Goal: Transaction & Acquisition: Purchase product/service

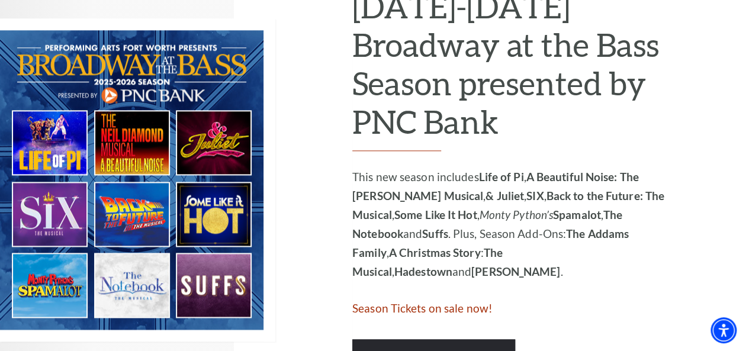
scroll to position [711, 0]
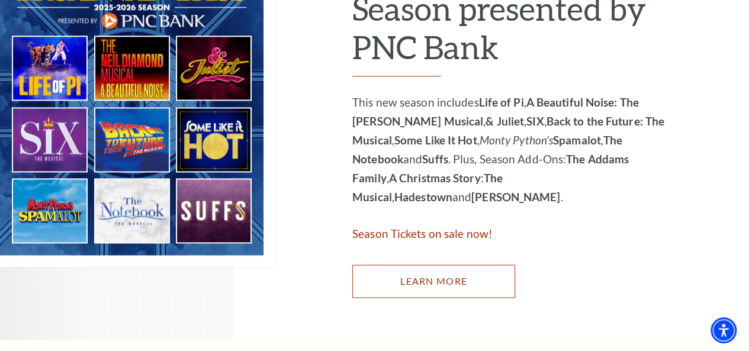
click at [425, 286] on link "Learn More" at bounding box center [434, 281] width 163 height 33
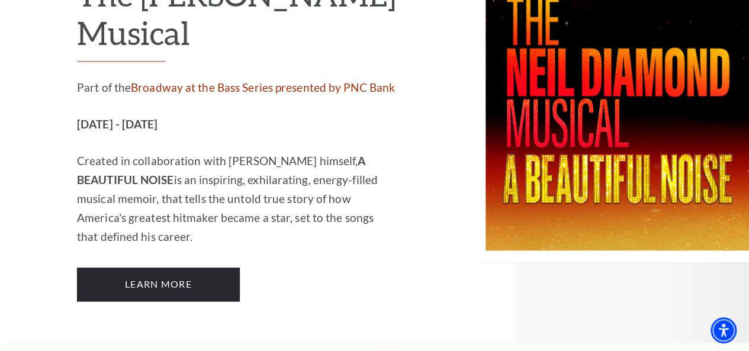
scroll to position [2903, 0]
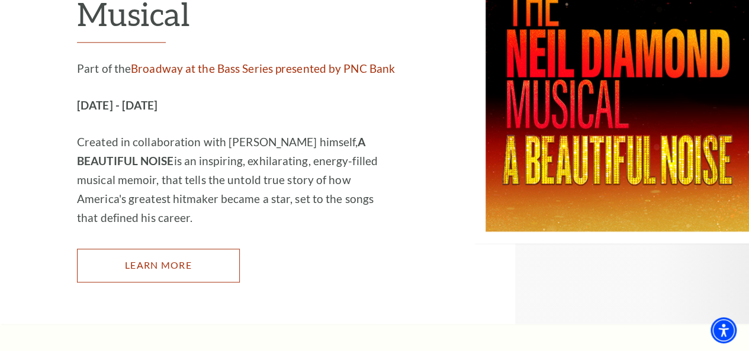
click at [216, 249] on link "Learn More" at bounding box center [158, 265] width 163 height 33
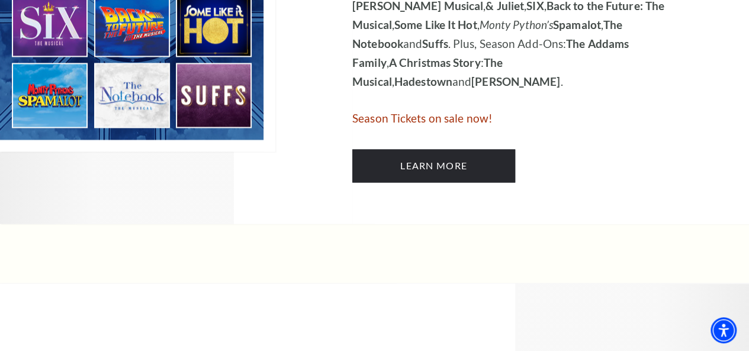
scroll to position [829, 0]
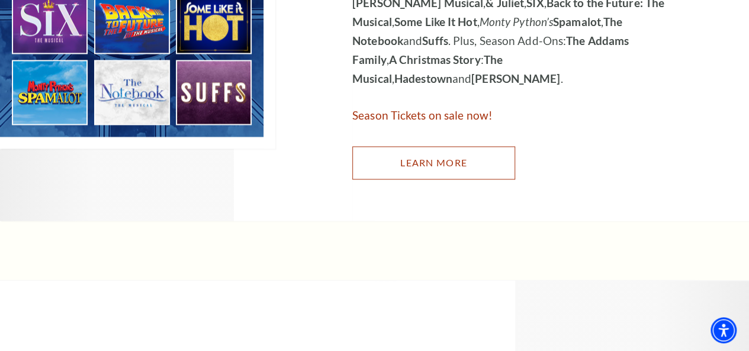
click at [402, 174] on link "Learn More" at bounding box center [434, 162] width 163 height 33
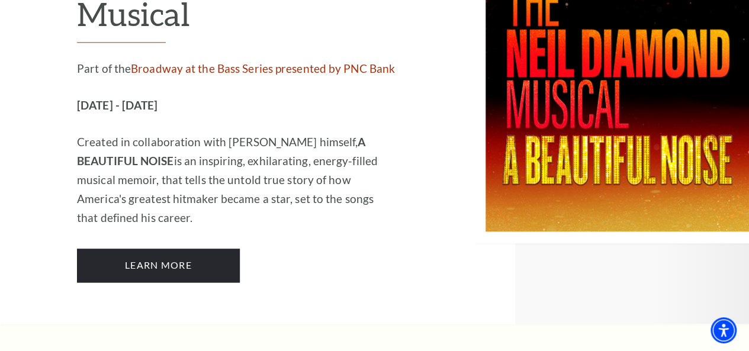
scroll to position [2844, 0]
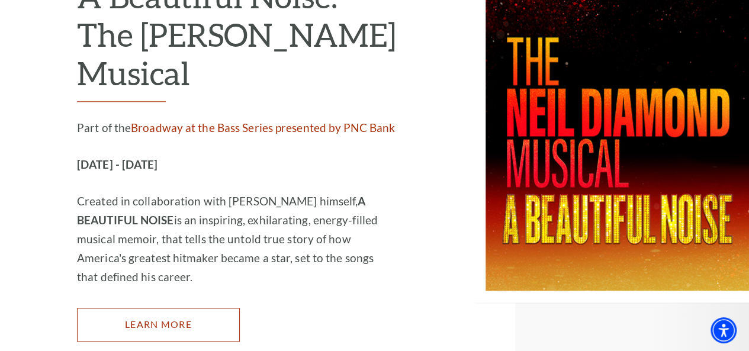
click at [212, 308] on link "Learn More" at bounding box center [158, 324] width 163 height 33
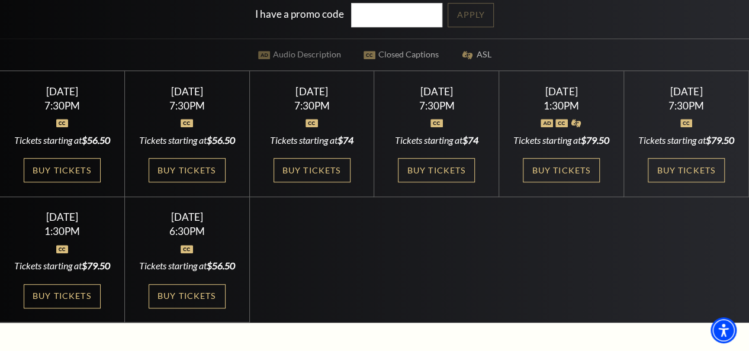
scroll to position [296, 0]
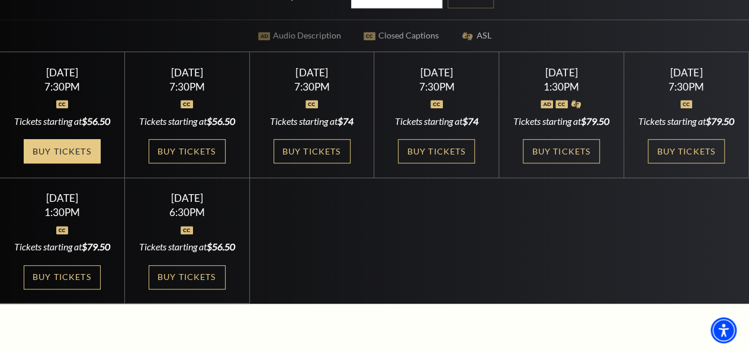
click at [40, 164] on link "Buy Tickets" at bounding box center [62, 151] width 77 height 24
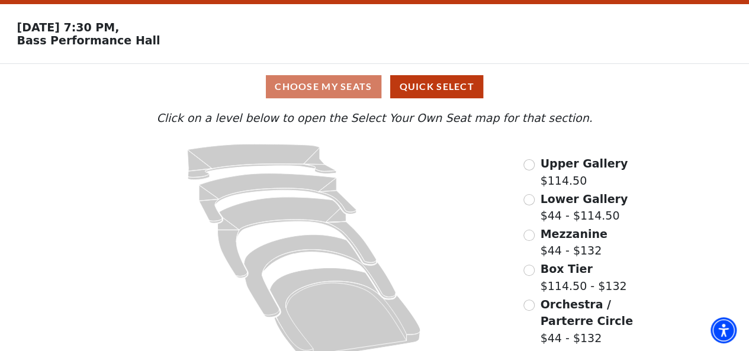
scroll to position [52, 0]
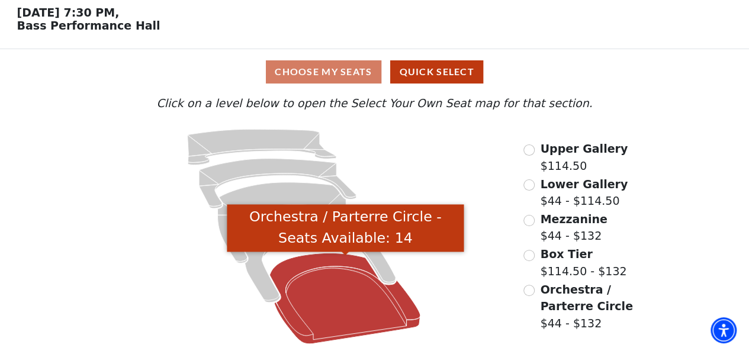
click at [351, 287] on icon "Orchestra / Parterre Circle - Seats Available: 14" at bounding box center [345, 299] width 151 height 91
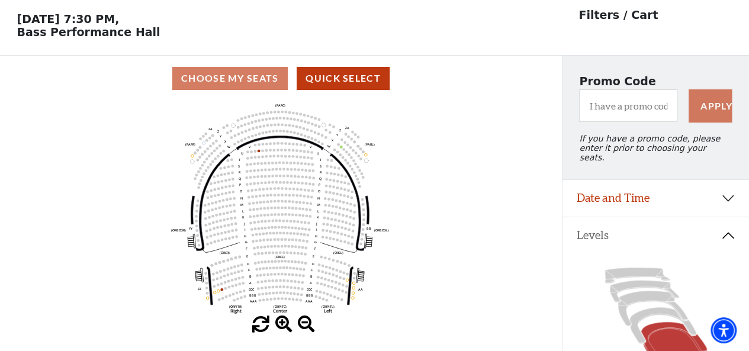
scroll to position [55, 0]
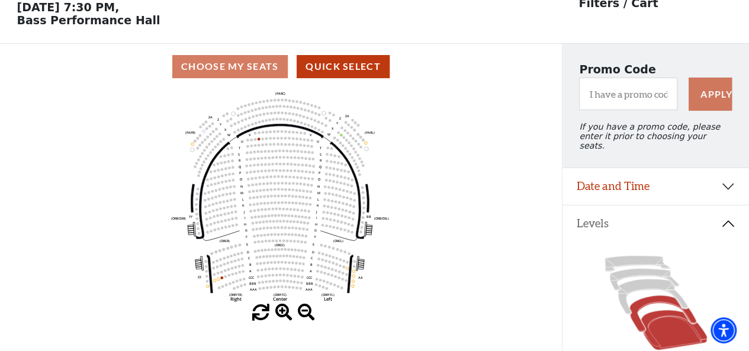
click at [647, 300] on icon at bounding box center [663, 314] width 67 height 36
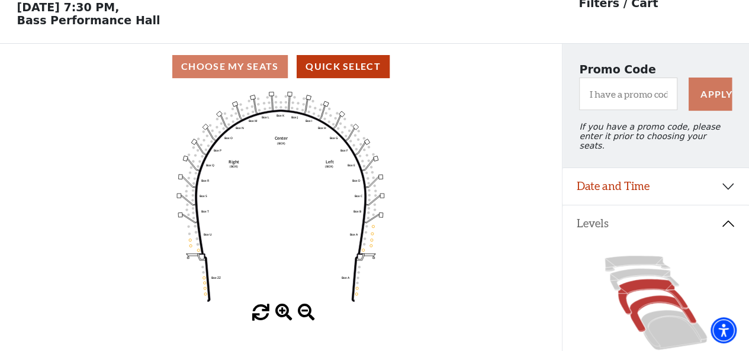
click at [648, 283] on icon at bounding box center [653, 298] width 70 height 36
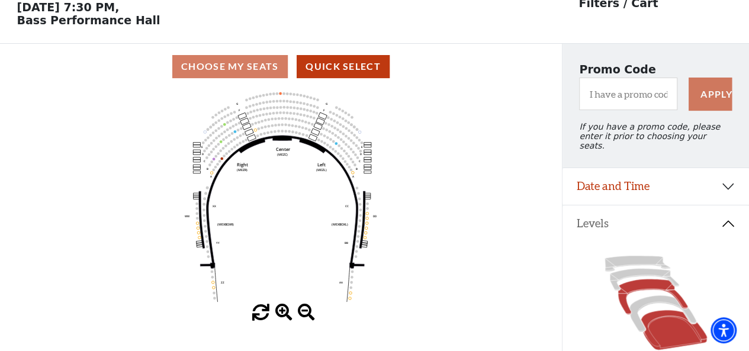
click at [669, 316] on icon at bounding box center [674, 330] width 66 height 40
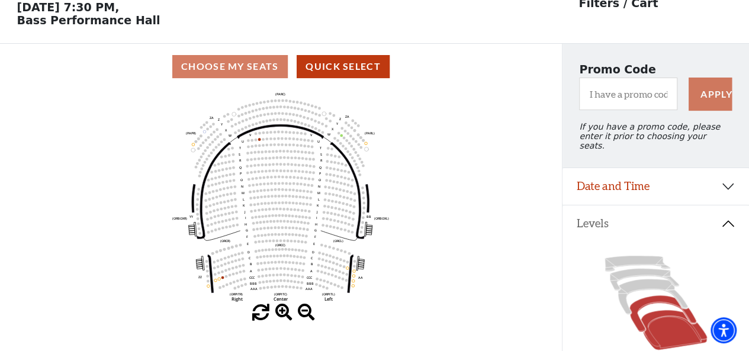
click at [651, 300] on icon at bounding box center [663, 314] width 67 height 36
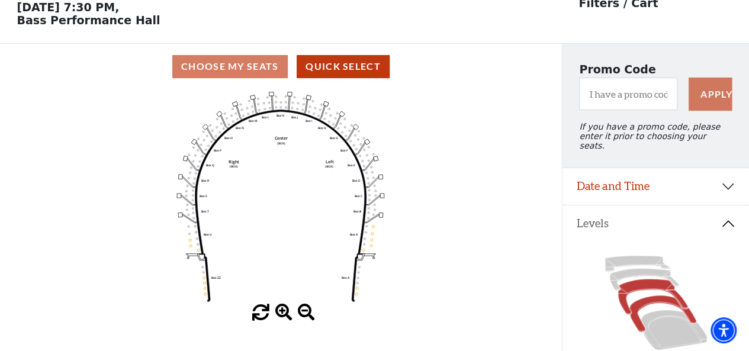
click at [633, 280] on icon at bounding box center [653, 298] width 70 height 36
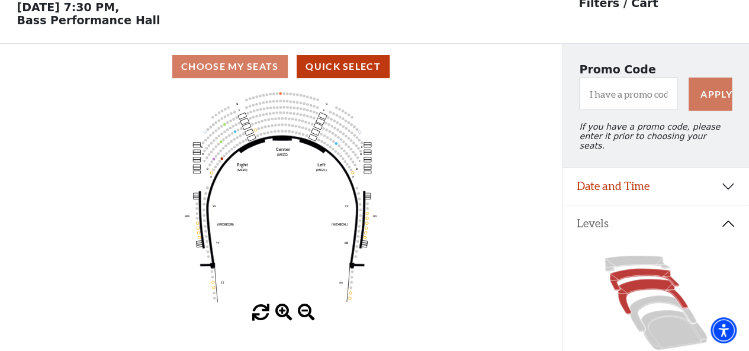
click at [633, 271] on icon at bounding box center [644, 280] width 69 height 22
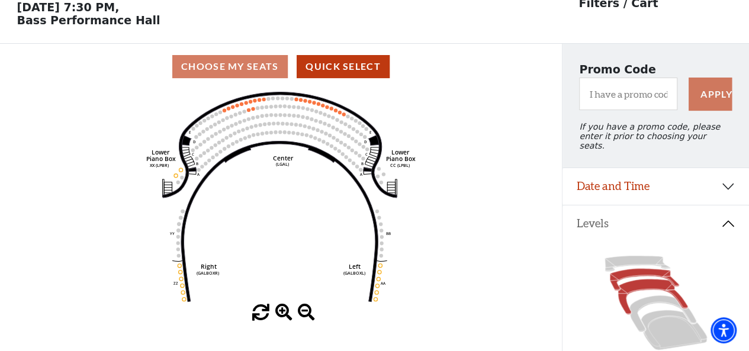
click at [650, 282] on icon at bounding box center [653, 298] width 70 height 36
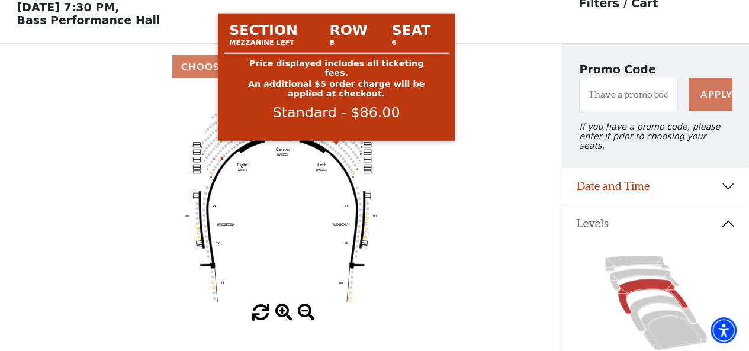
click at [337, 145] on circle at bounding box center [336, 143] width 3 height 3
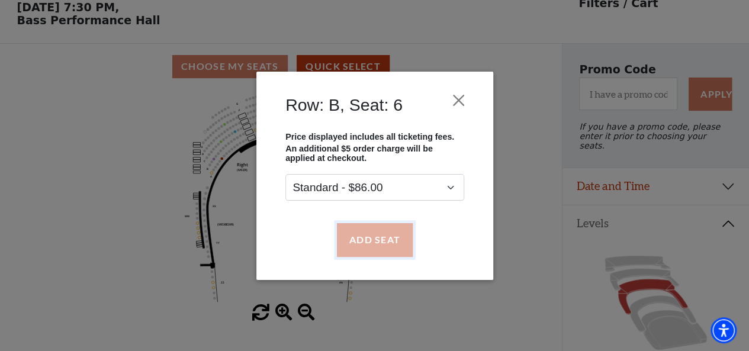
click at [362, 242] on button "Add Seat" at bounding box center [375, 239] width 76 height 33
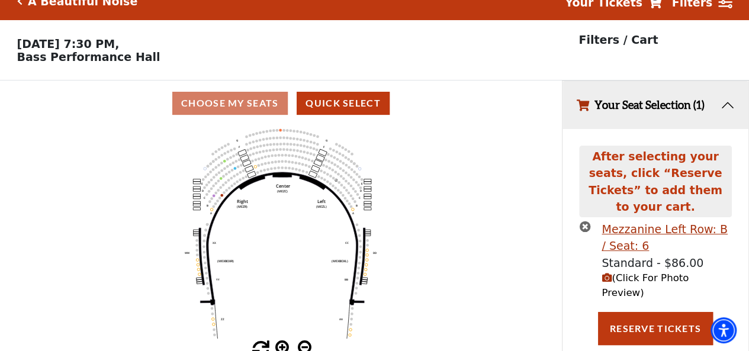
scroll to position [27, 0]
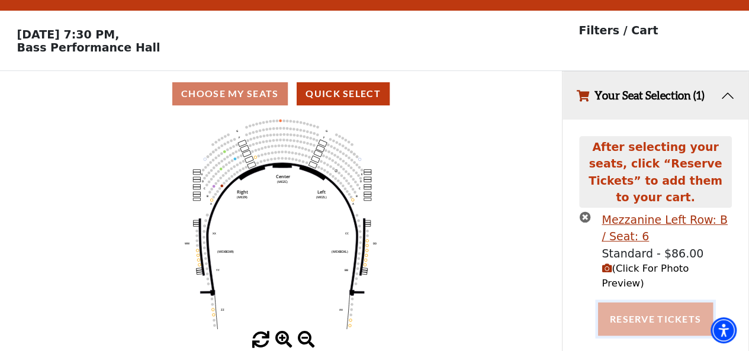
click at [651, 303] on button "Reserve Tickets" at bounding box center [655, 319] width 115 height 33
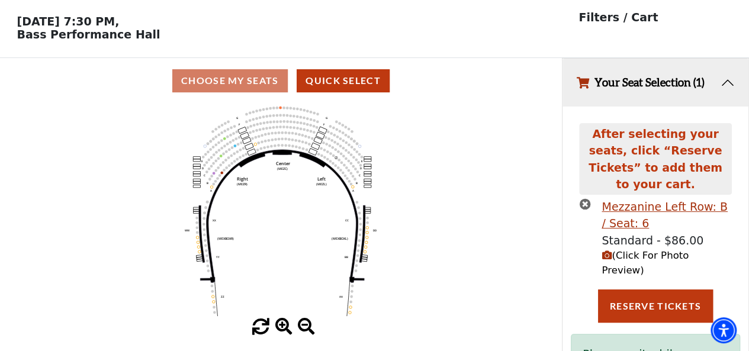
scroll to position [79, 0]
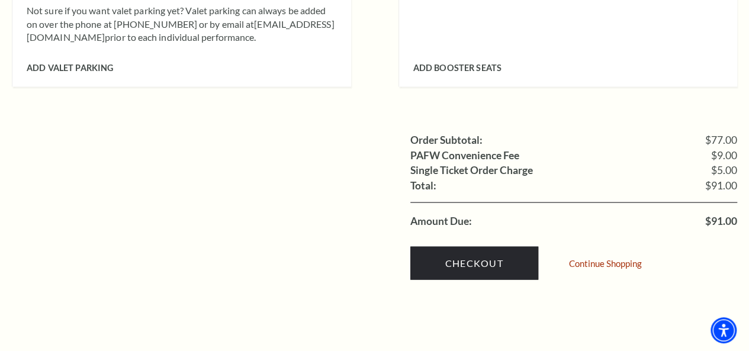
scroll to position [1126, 0]
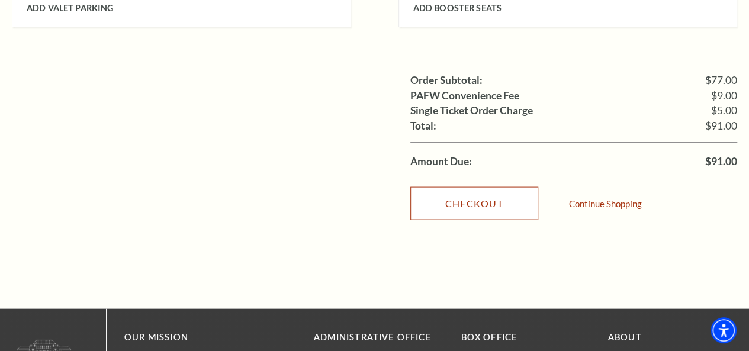
click at [446, 194] on link "Checkout" at bounding box center [475, 203] width 128 height 33
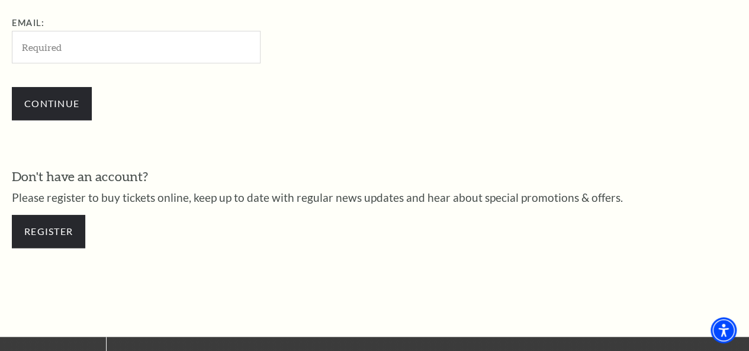
scroll to position [438, 0]
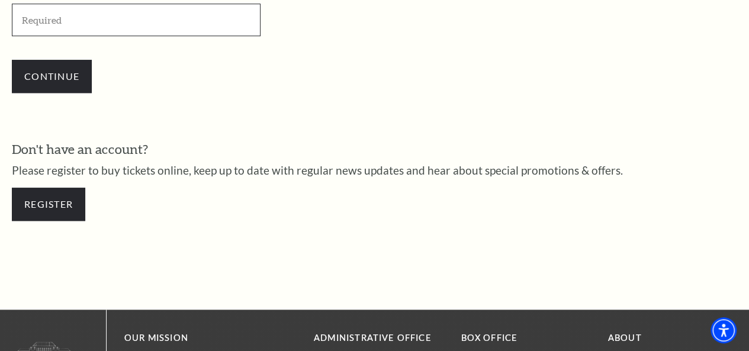
click at [150, 22] on input "Email:" at bounding box center [136, 20] width 249 height 33
type input "[PERSON_NAME][EMAIL_ADDRESS][PERSON_NAME][DOMAIN_NAME]"
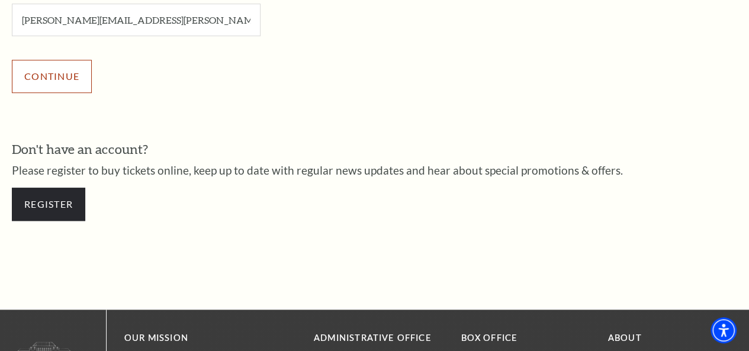
click at [85, 90] on input "Continue" at bounding box center [52, 76] width 80 height 33
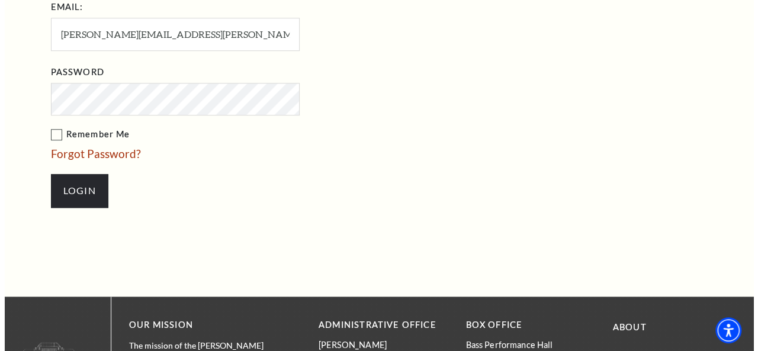
scroll to position [510, 0]
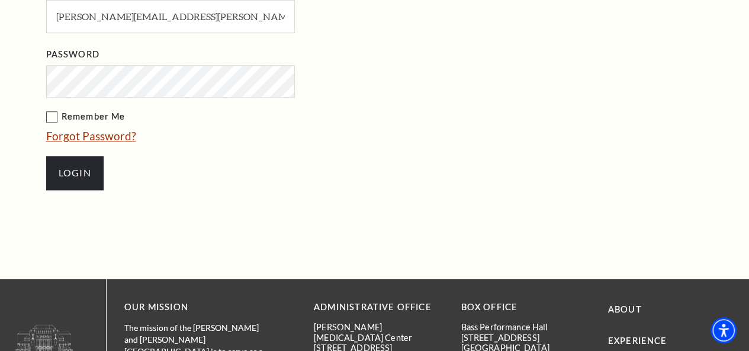
click at [75, 129] on link "Forgot Password?" at bounding box center [91, 136] width 90 height 14
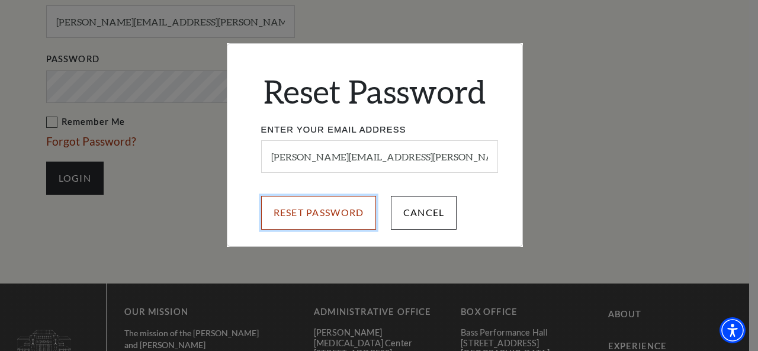
click at [337, 216] on input "Reset Password" at bounding box center [319, 212] width 116 height 33
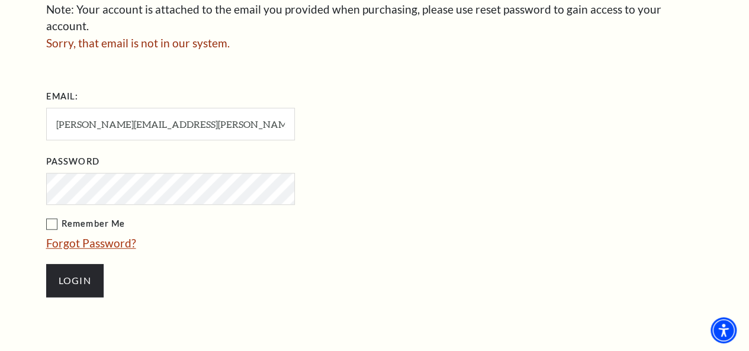
click at [120, 236] on link "Forgot Password?" at bounding box center [91, 243] width 90 height 14
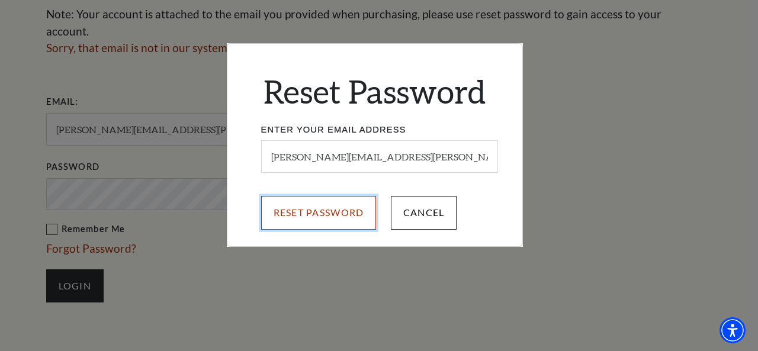
click at [290, 210] on input "Reset Password" at bounding box center [319, 212] width 116 height 33
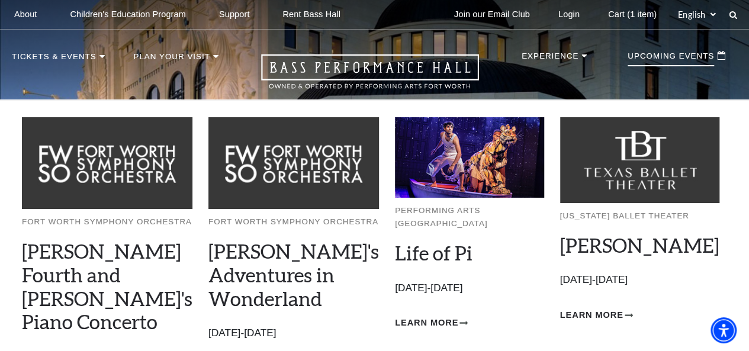
click at [664, 65] on p "Upcoming Events" at bounding box center [671, 59] width 87 height 14
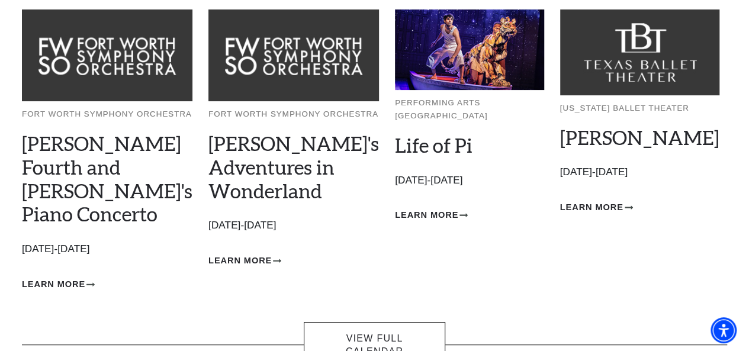
scroll to position [237, 0]
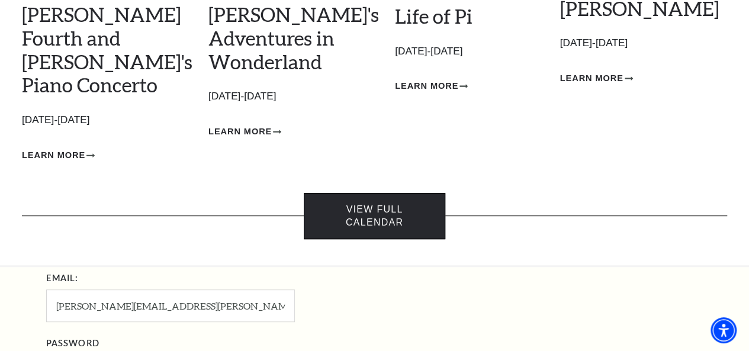
click at [407, 193] on link "View Full Calendar" at bounding box center [374, 216] width 141 height 47
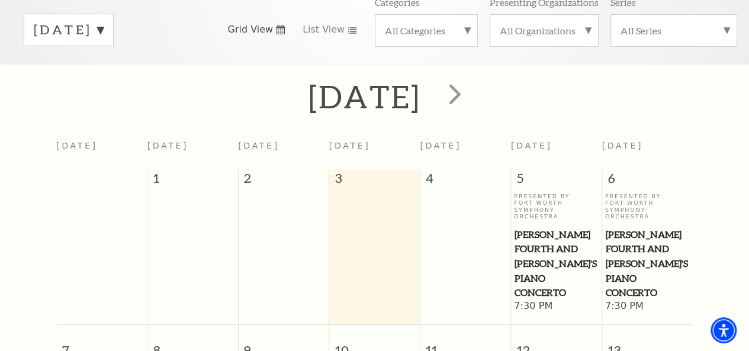
scroll to position [164, 0]
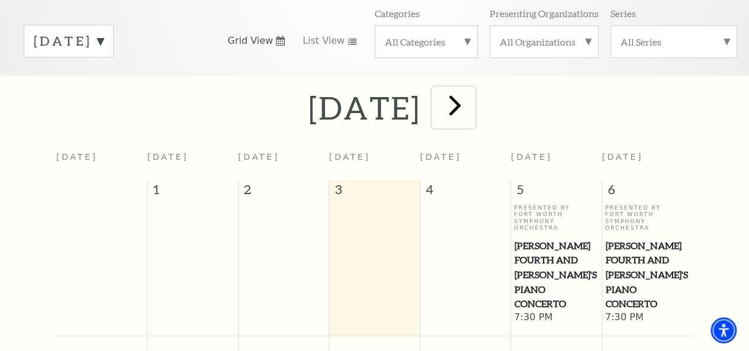
click at [472, 116] on span "next" at bounding box center [455, 105] width 34 height 34
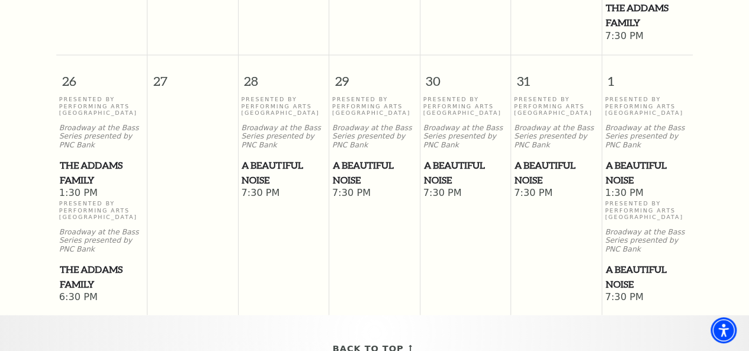
scroll to position [1052, 0]
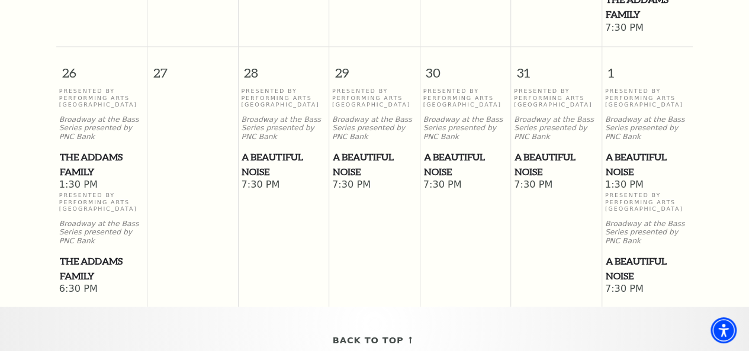
click at [264, 159] on span "A Beautiful Noise" at bounding box center [284, 163] width 84 height 29
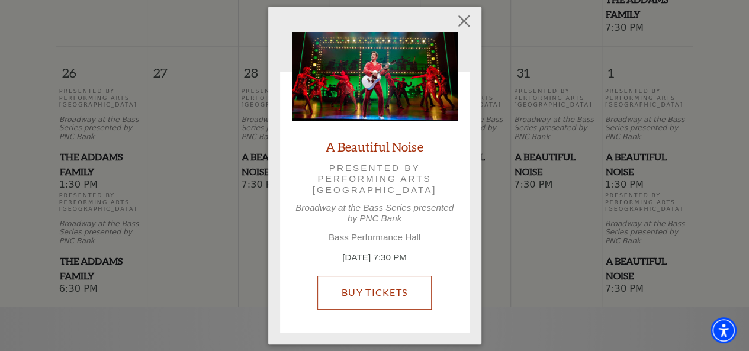
click at [363, 291] on link "Buy Tickets" at bounding box center [375, 292] width 114 height 33
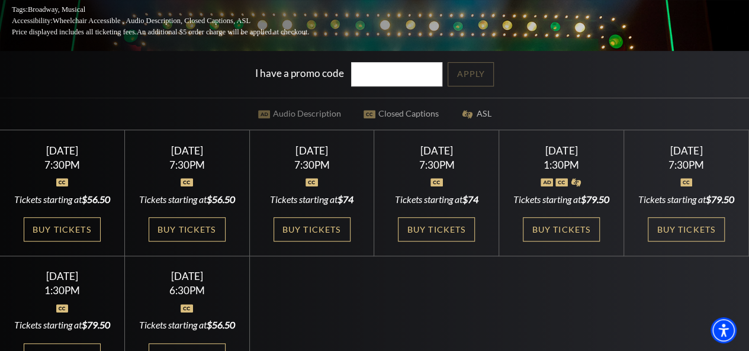
scroll to position [237, 0]
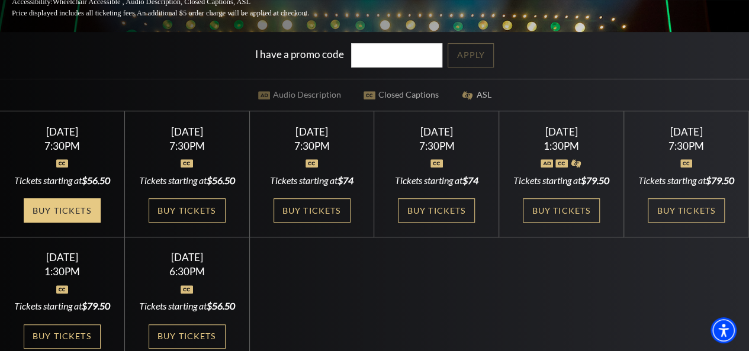
click at [88, 223] on link "Buy Tickets" at bounding box center [62, 210] width 77 height 24
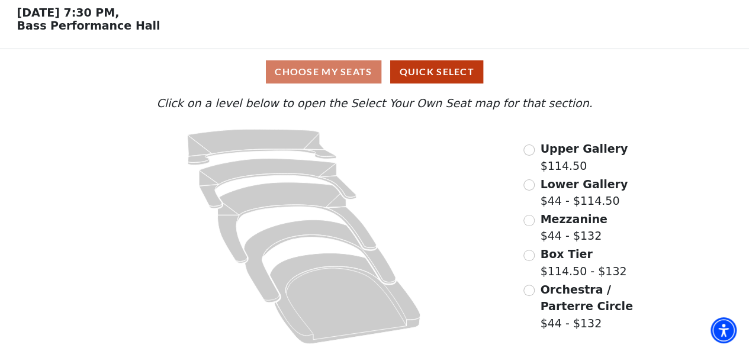
scroll to position [52, 0]
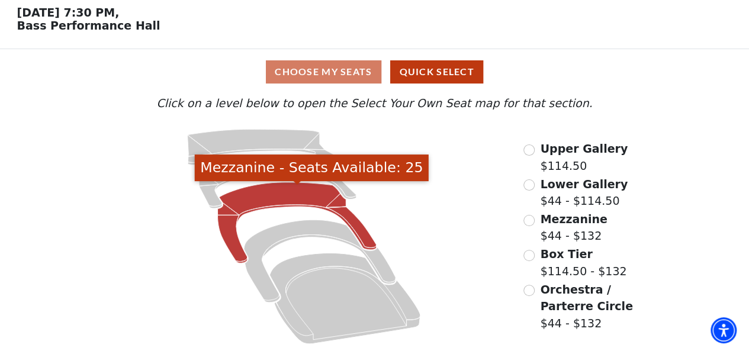
click at [275, 194] on icon "Mezzanine - Seats Available: 25" at bounding box center [297, 222] width 159 height 81
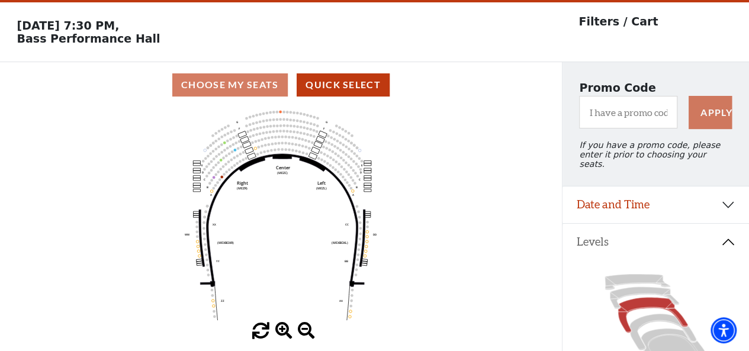
scroll to position [55, 0]
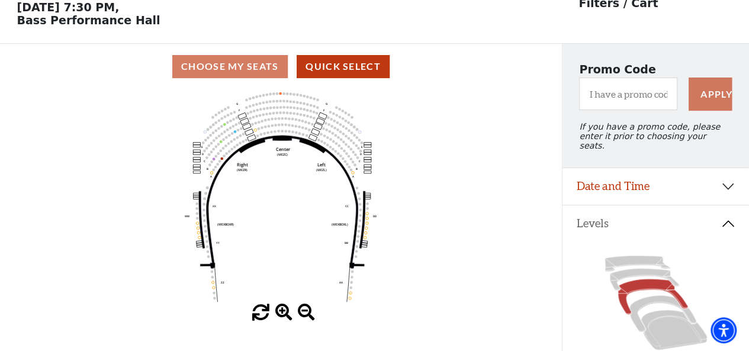
click at [453, 184] on icon "Center (MEZC) Right (MEZR) Left (MEZL) (MEXBOXR) (MEXBOXL) XX WW CC DD YY BB ZZ…" at bounding box center [281, 196] width 506 height 215
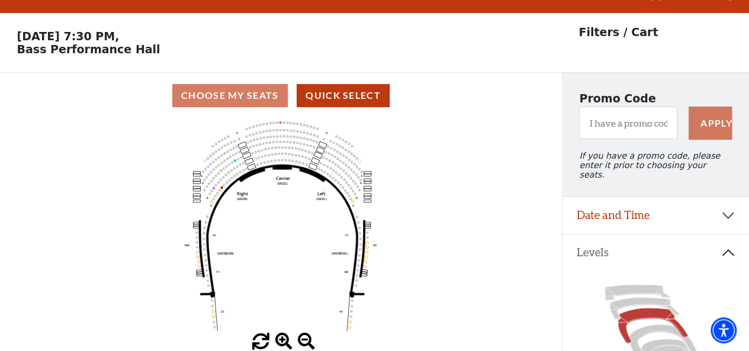
scroll to position [0, 0]
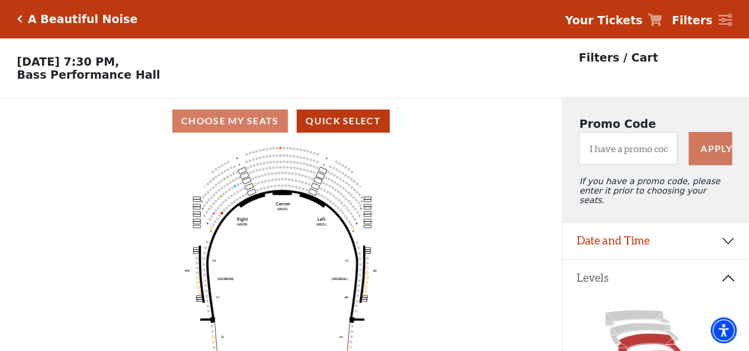
click at [662, 23] on icon at bounding box center [655, 20] width 14 height 12
click at [594, 25] on strong "Your Tickets" at bounding box center [604, 20] width 78 height 13
click at [453, 181] on icon "Center (MEZC) Right (MEZR) Left (MEZL) (MEXBOXR) (MEXBOXL) XX WW CC DD YY BB ZZ…" at bounding box center [281, 251] width 506 height 215
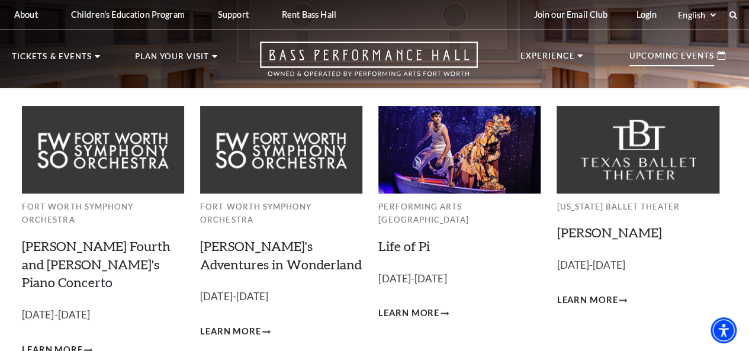
scroll to position [178, 0]
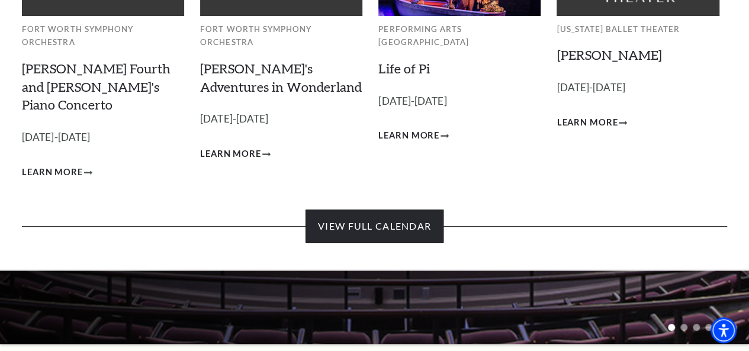
click at [414, 213] on link "View Full Calendar" at bounding box center [375, 226] width 138 height 33
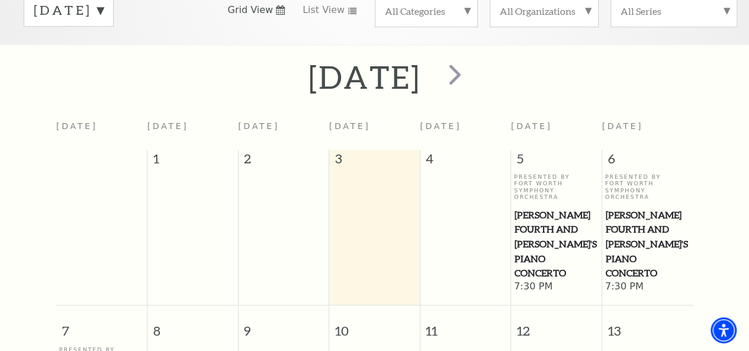
scroll to position [223, 0]
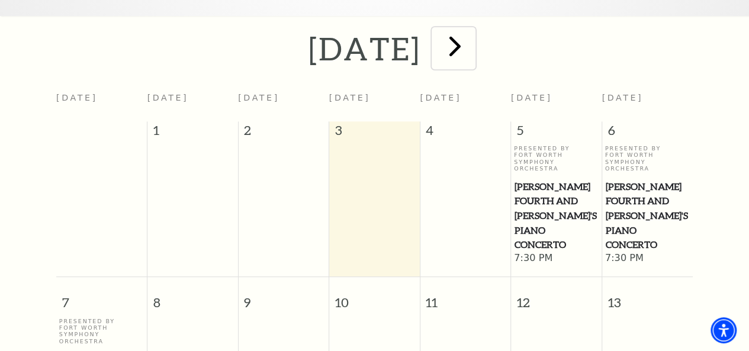
click at [472, 54] on span "next" at bounding box center [455, 46] width 34 height 34
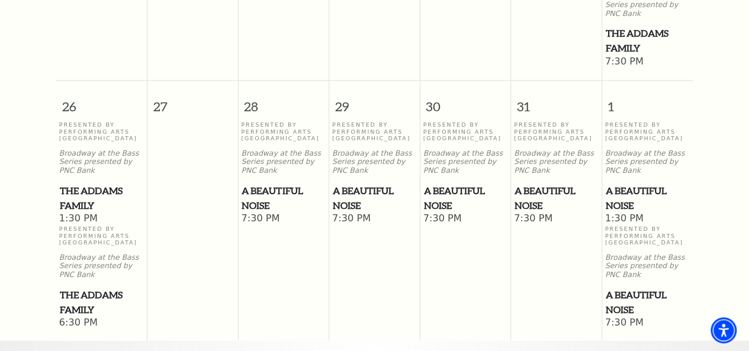
scroll to position [1052, 0]
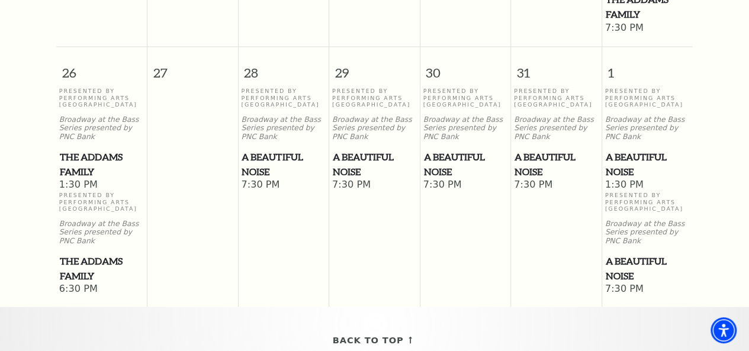
click at [289, 157] on span "A Beautiful Noise" at bounding box center [284, 163] width 84 height 29
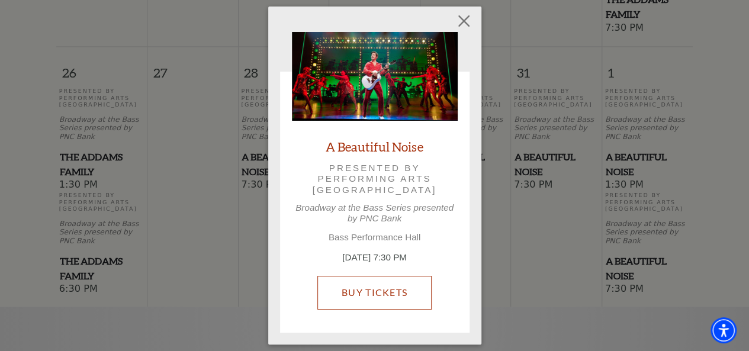
click at [365, 300] on link "Buy Tickets" at bounding box center [375, 292] width 114 height 33
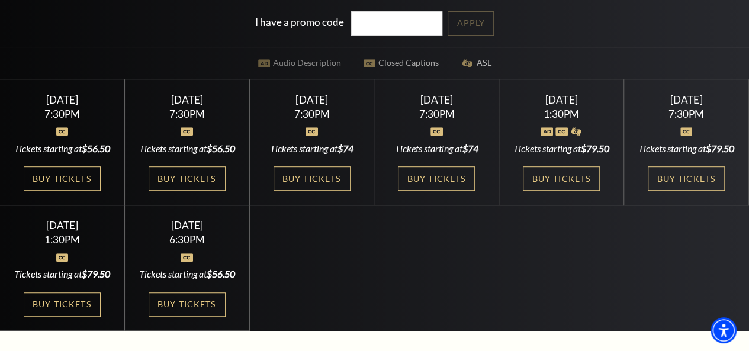
scroll to position [296, 0]
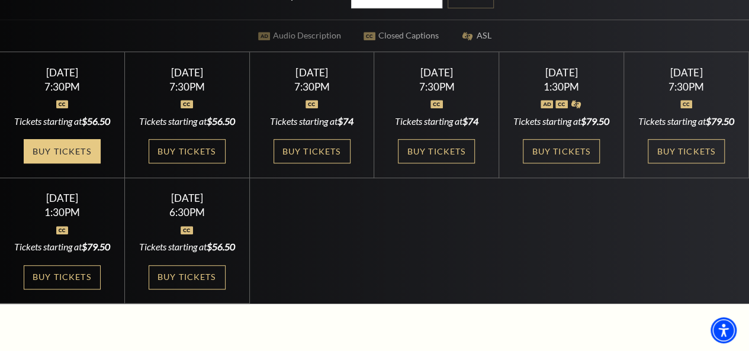
click at [88, 164] on link "Buy Tickets" at bounding box center [62, 151] width 77 height 24
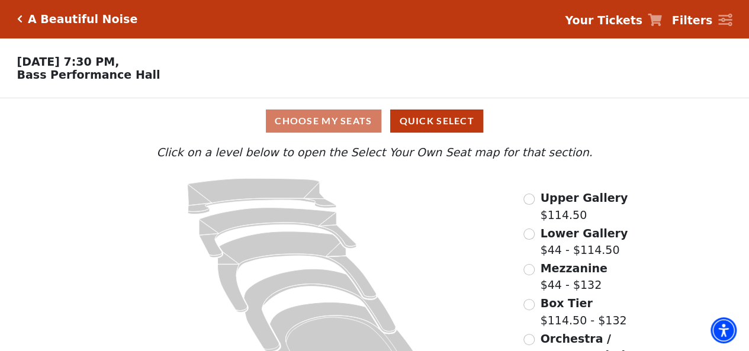
scroll to position [52, 0]
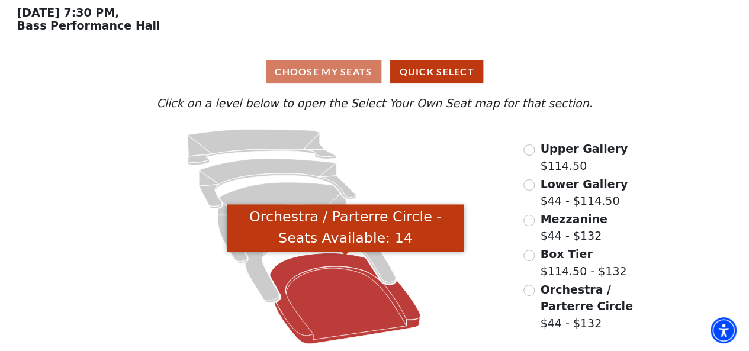
click at [314, 271] on icon "Orchestra / Parterre Circle - Seats Available: 14" at bounding box center [345, 299] width 151 height 91
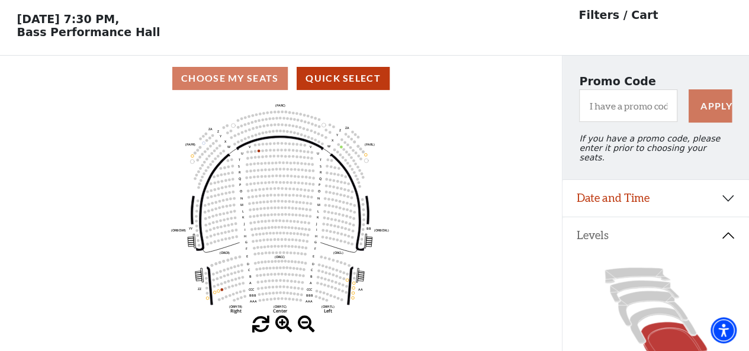
scroll to position [55, 0]
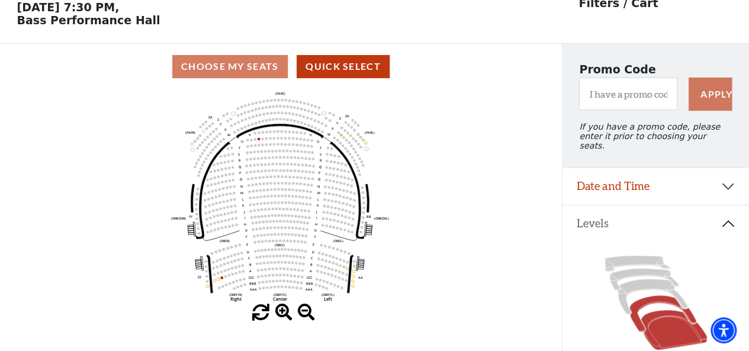
click at [645, 300] on icon at bounding box center [663, 314] width 67 height 36
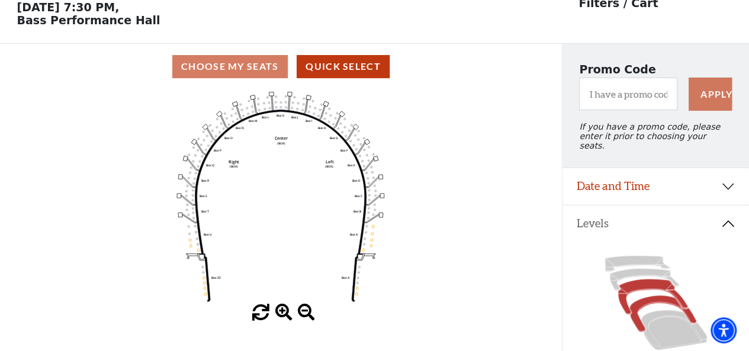
click at [649, 283] on icon at bounding box center [653, 298] width 70 height 36
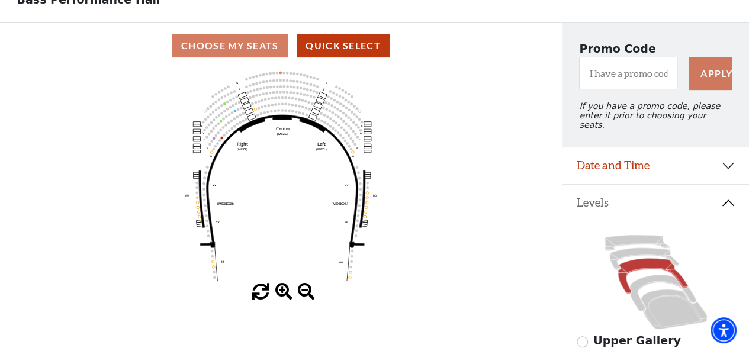
scroll to position [16, 0]
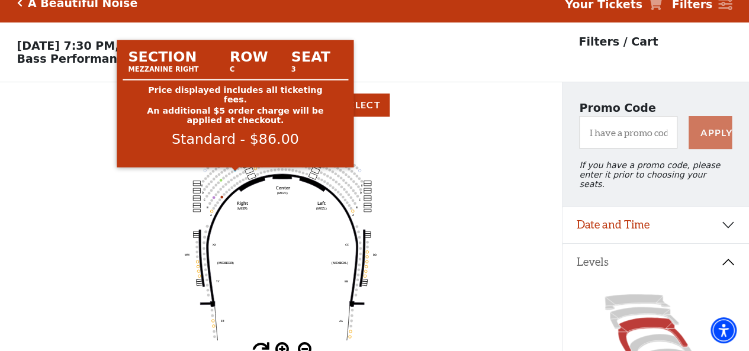
click at [236, 172] on circle at bounding box center [235, 170] width 3 height 3
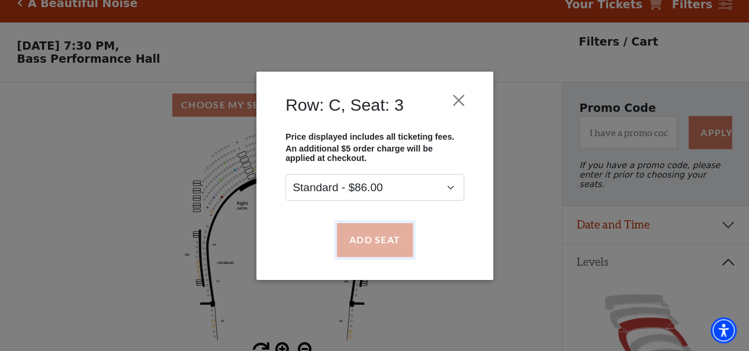
click at [369, 239] on button "Add Seat" at bounding box center [375, 239] width 76 height 33
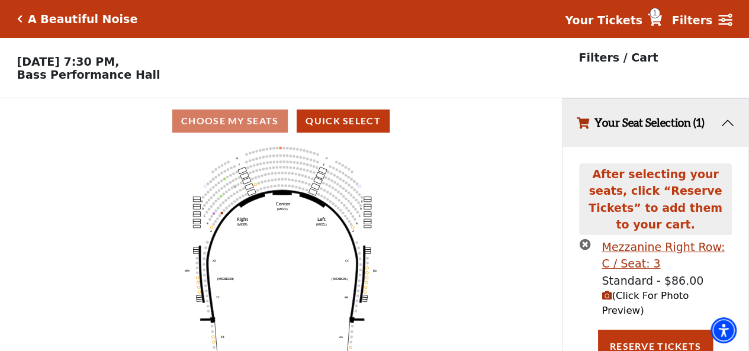
scroll to position [27, 0]
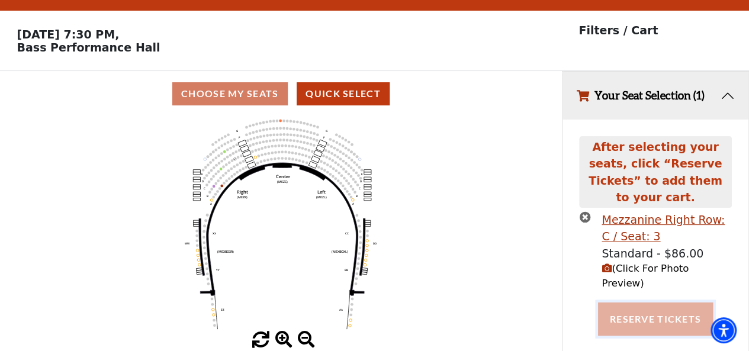
click at [640, 303] on button "Reserve Tickets" at bounding box center [655, 319] width 115 height 33
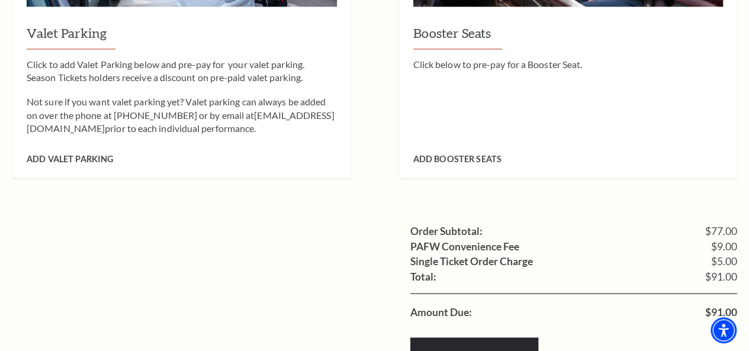
scroll to position [1126, 0]
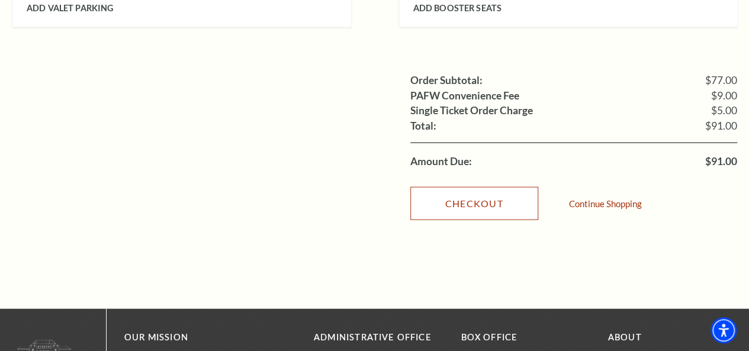
click at [489, 187] on link "Checkout" at bounding box center [475, 203] width 128 height 33
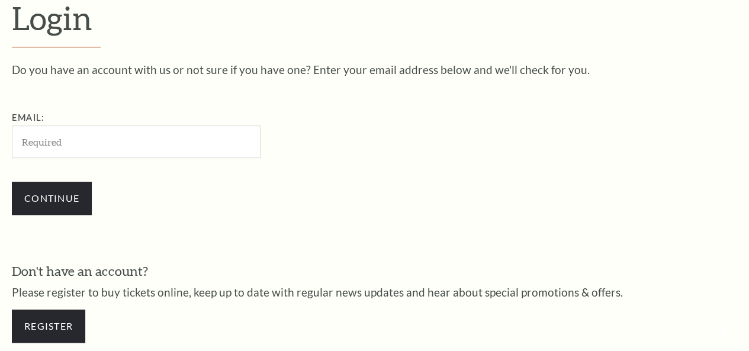
scroll to position [320, 0]
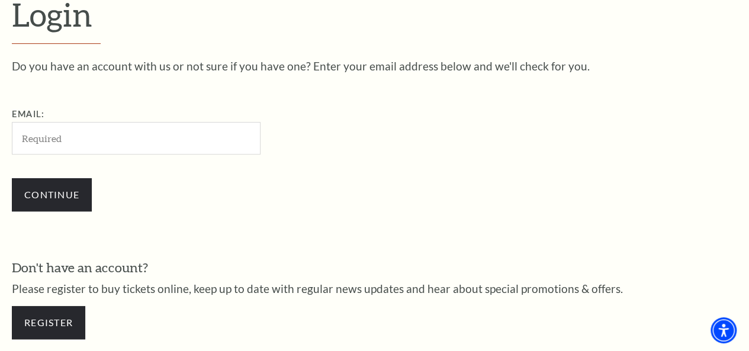
click at [165, 143] on input "Email:" at bounding box center [136, 138] width 249 height 33
type input "ignacio.hidalgo@yahoo.com"
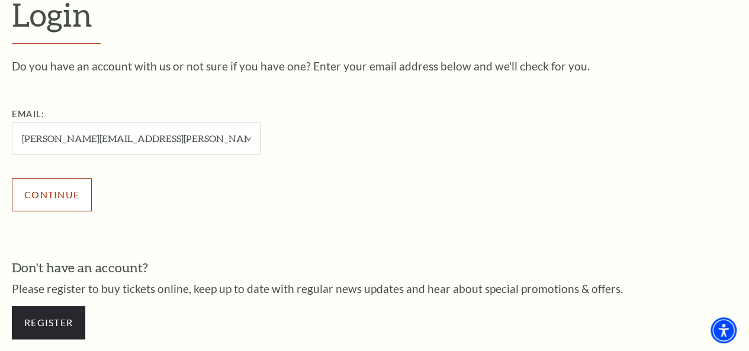
click at [73, 209] on input "Continue" at bounding box center [52, 194] width 80 height 33
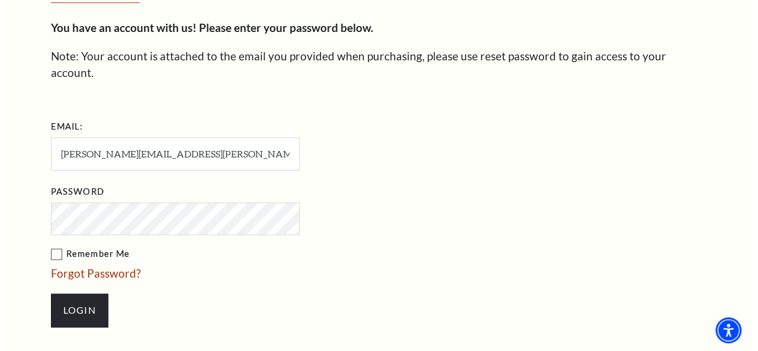
scroll to position [391, 0]
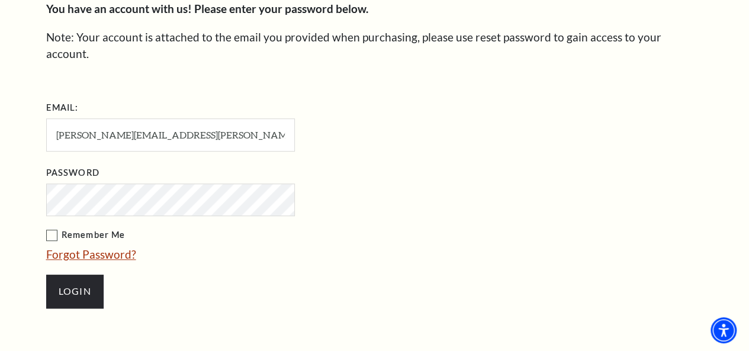
click at [63, 248] on link "Forgot Password?" at bounding box center [91, 255] width 90 height 14
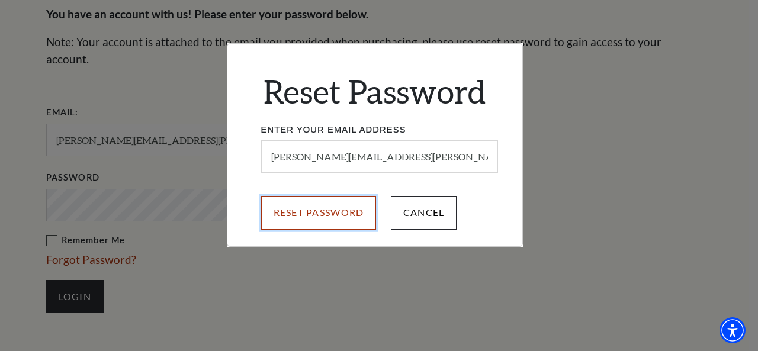
click at [283, 217] on input "Reset Password" at bounding box center [319, 212] width 116 height 33
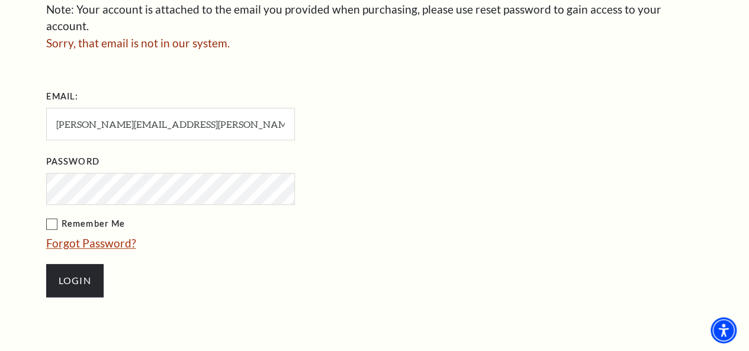
click at [124, 236] on link "Forgot Password?" at bounding box center [91, 243] width 90 height 14
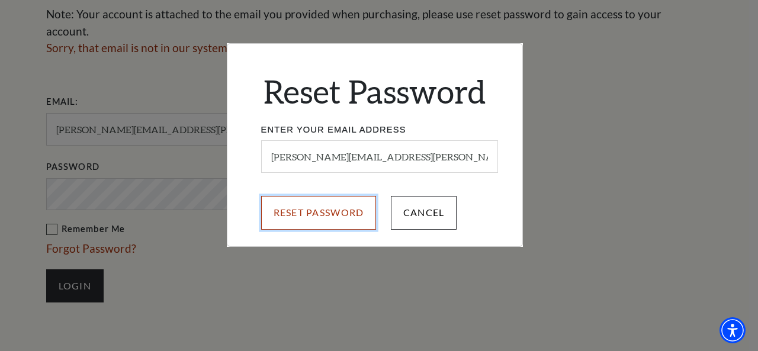
click at [335, 218] on input "Reset Password" at bounding box center [319, 212] width 116 height 33
